Goal: Task Accomplishment & Management: Use online tool/utility

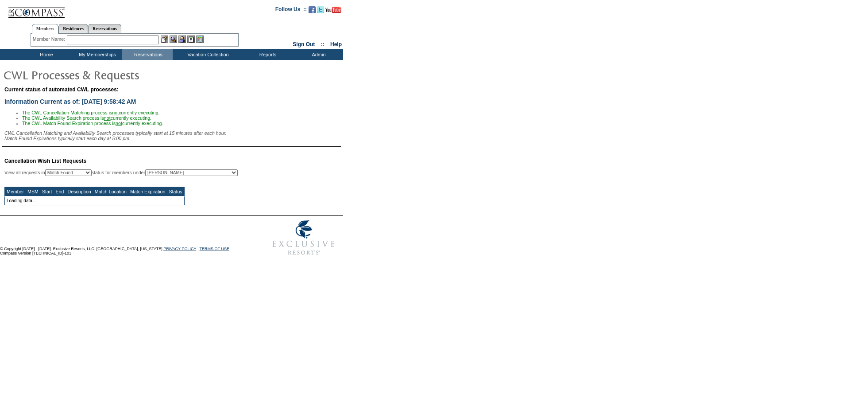
select select "50"
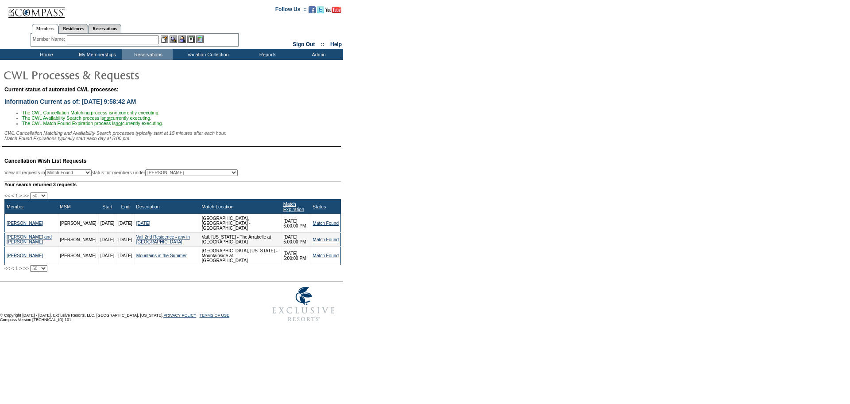
click at [189, 176] on select "All MSMs [PERSON_NAME] Accounting (MSM), Team Admin, IT Group Administrator, Me…" at bounding box center [191, 172] width 93 height 7
click at [107, 307] on td "© Copyright [DATE] - [DATE]. Exclusive Resorts, LLC. [GEOGRAPHIC_DATA], [US_STA…" at bounding box center [127, 304] width 255 height 44
click at [198, 176] on select "All MSMs [PERSON_NAME] Accounting (MSM), Team Admin, IT Group Administrator, Me…" at bounding box center [191, 172] width 93 height 7
select select "-1"
click at [168, 174] on select "All MSMs [PERSON_NAME] Accounting (MSM), Team Admin, IT Group Administrator, Me…" at bounding box center [191, 172] width 93 height 7
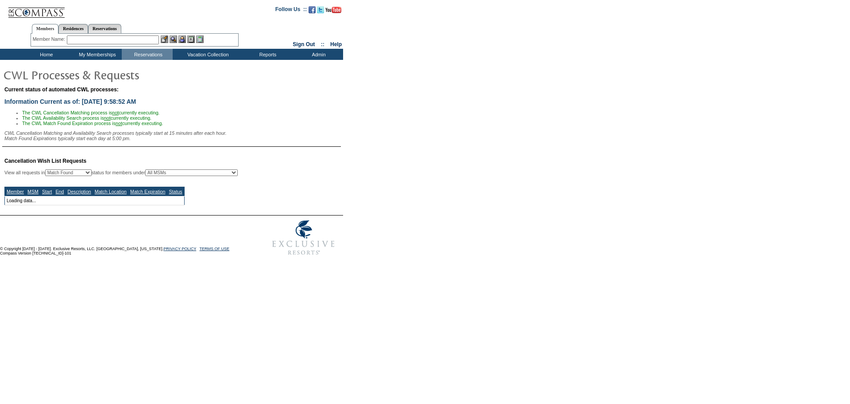
select select "50"
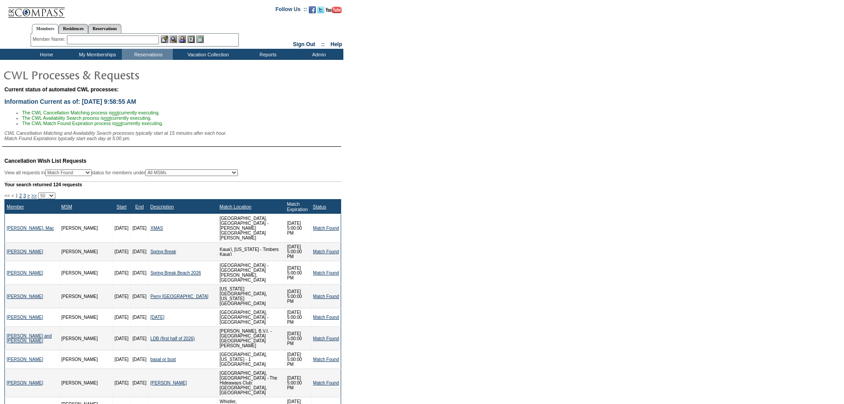
click at [287, 212] on link "Match Expiration" at bounding box center [297, 206] width 21 height 11
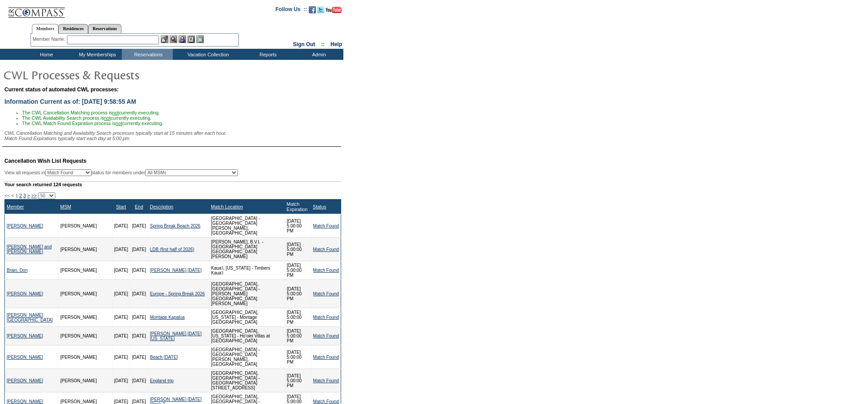
click at [287, 212] on link "Match Expiration" at bounding box center [297, 206] width 21 height 11
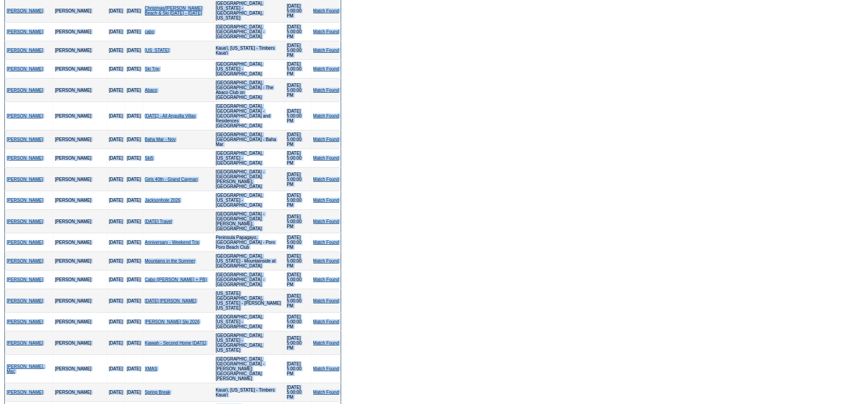
scroll to position [386, 0]
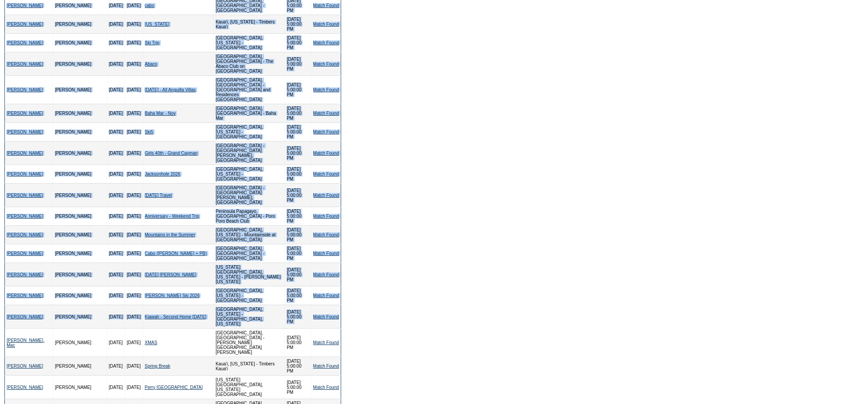
drag, startPoint x: 4, startPoint y: 102, endPoint x: 340, endPoint y: 193, distance: 347.8
click at [340, 193] on td "Cancellation Wish List Requests View all requests in Any Open / Processing Matc…" at bounding box center [171, 318] width 339 height 1107
copy div "<< < 1 2 3 > >> 10 25 50 100 500 Member MSM Start End Description Match Locatio…"
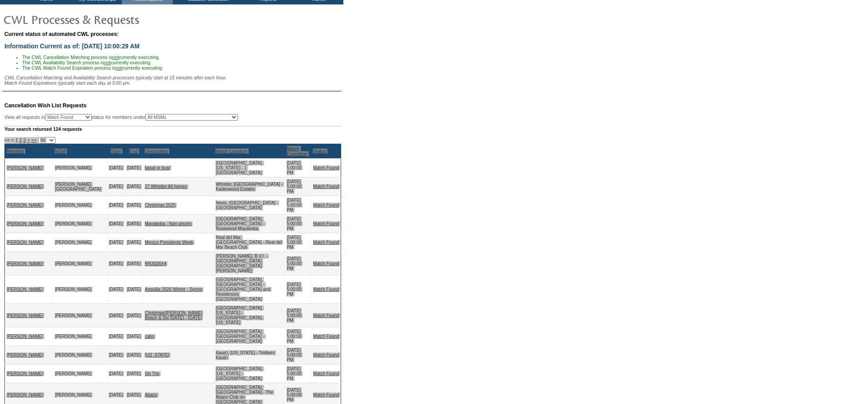
scroll to position [0, 0]
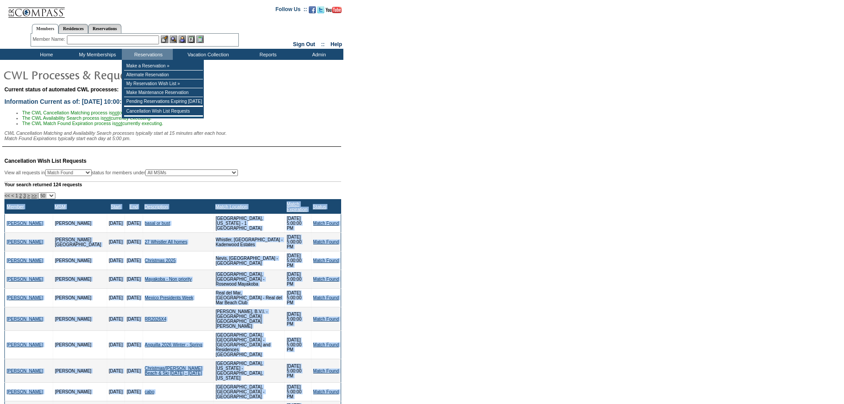
click at [124, 38] on input "text" at bounding box center [113, 39] width 92 height 9
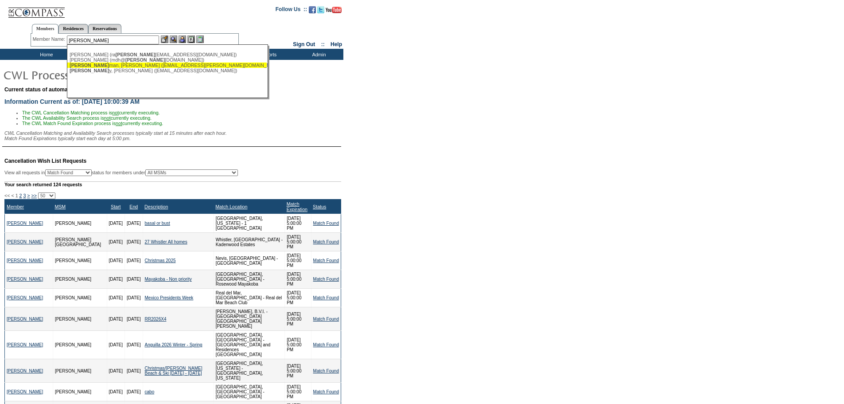
click at [90, 65] on div "[PERSON_NAME] man, [PERSON_NAME] ([EMAIL_ADDRESS][PERSON_NAME][DOMAIN_NAME])" at bounding box center [167, 64] width 195 height 5
type input "[PERSON_NAME] ([EMAIL_ADDRESS][PERSON_NAME][DOMAIN_NAME])"
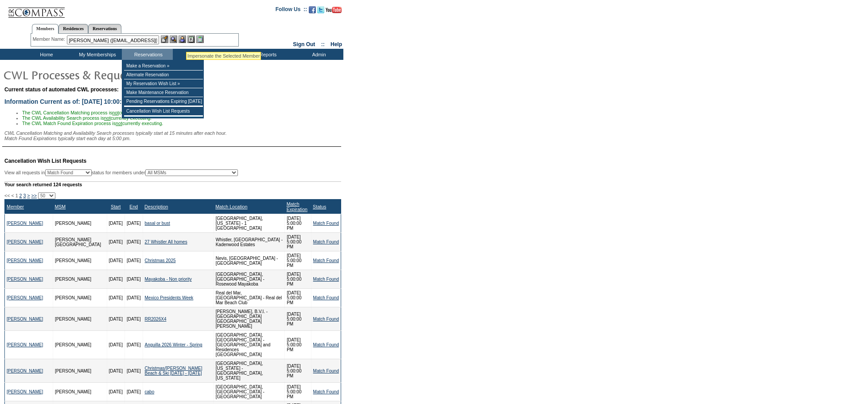
click at [186, 42] on img at bounding box center [183, 39] width 8 height 8
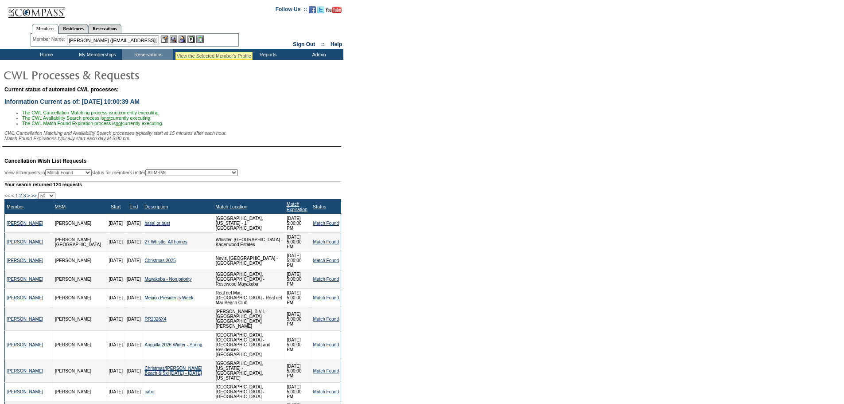
click at [175, 41] on img at bounding box center [174, 39] width 8 height 8
